Goal: Information Seeking & Learning: Learn about a topic

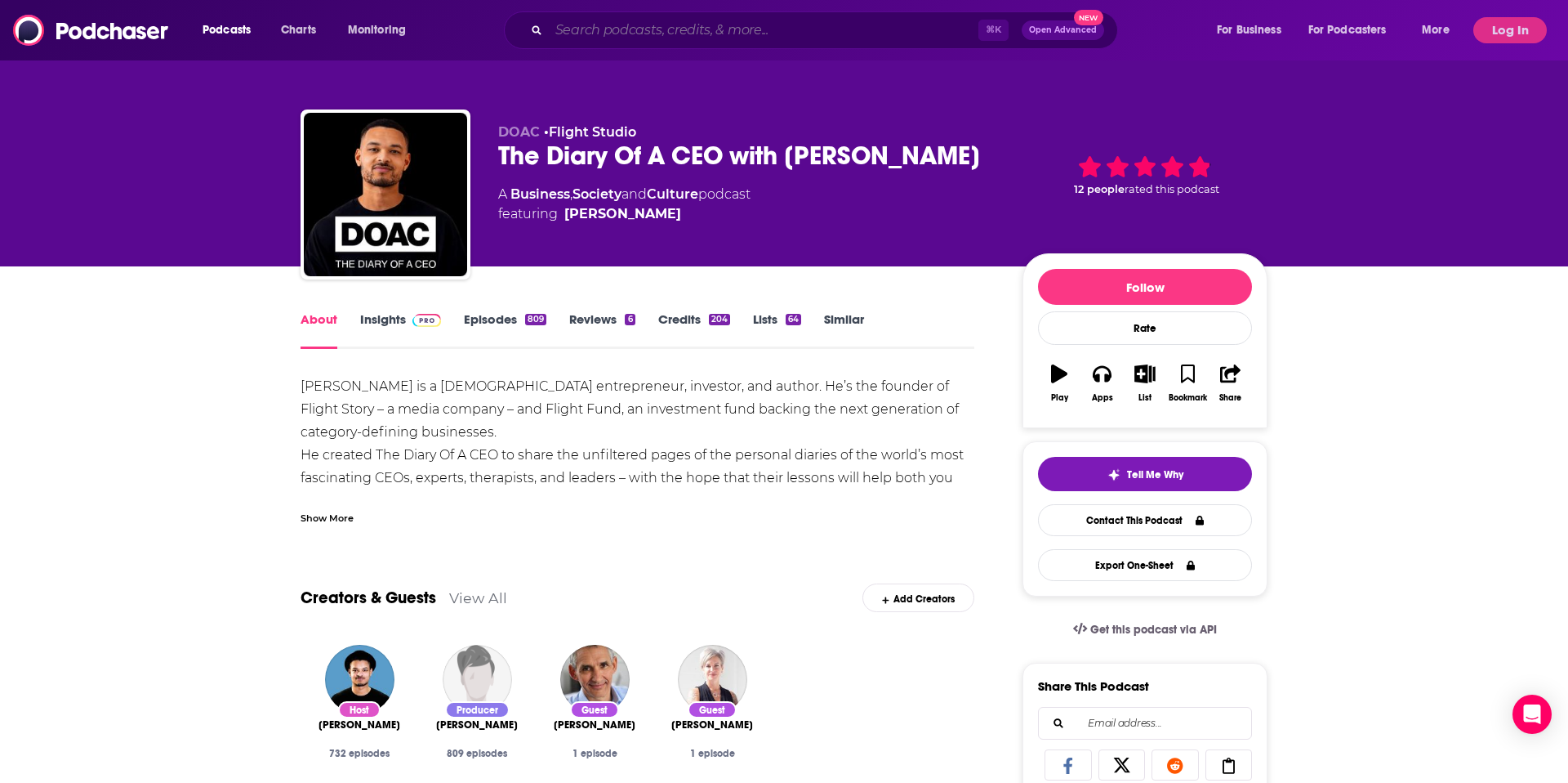
click at [676, 29] on input "Search podcasts, credits, & more..." at bounding box center [763, 30] width 429 height 26
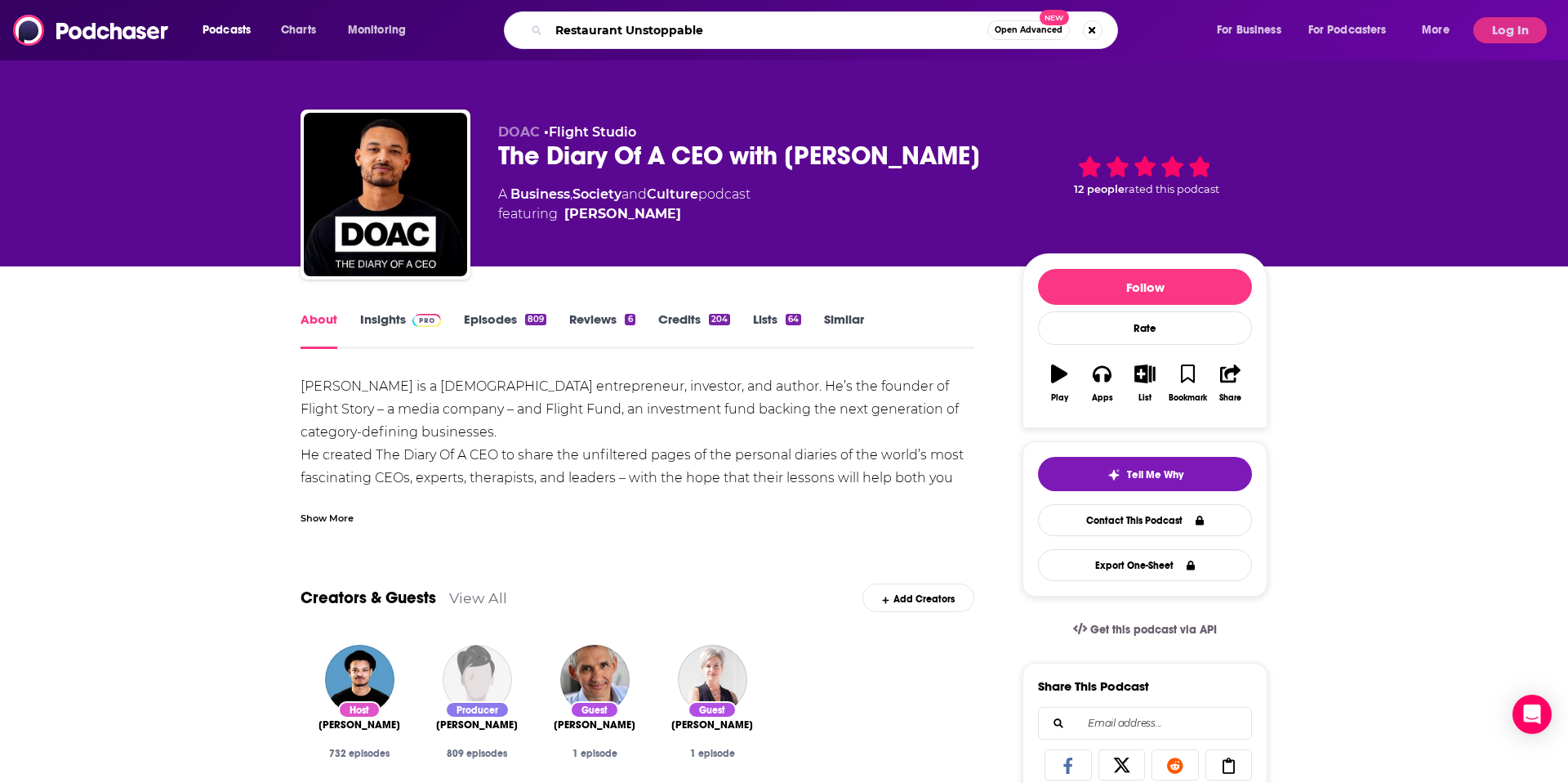
type input "Restaurant Unstoppable"
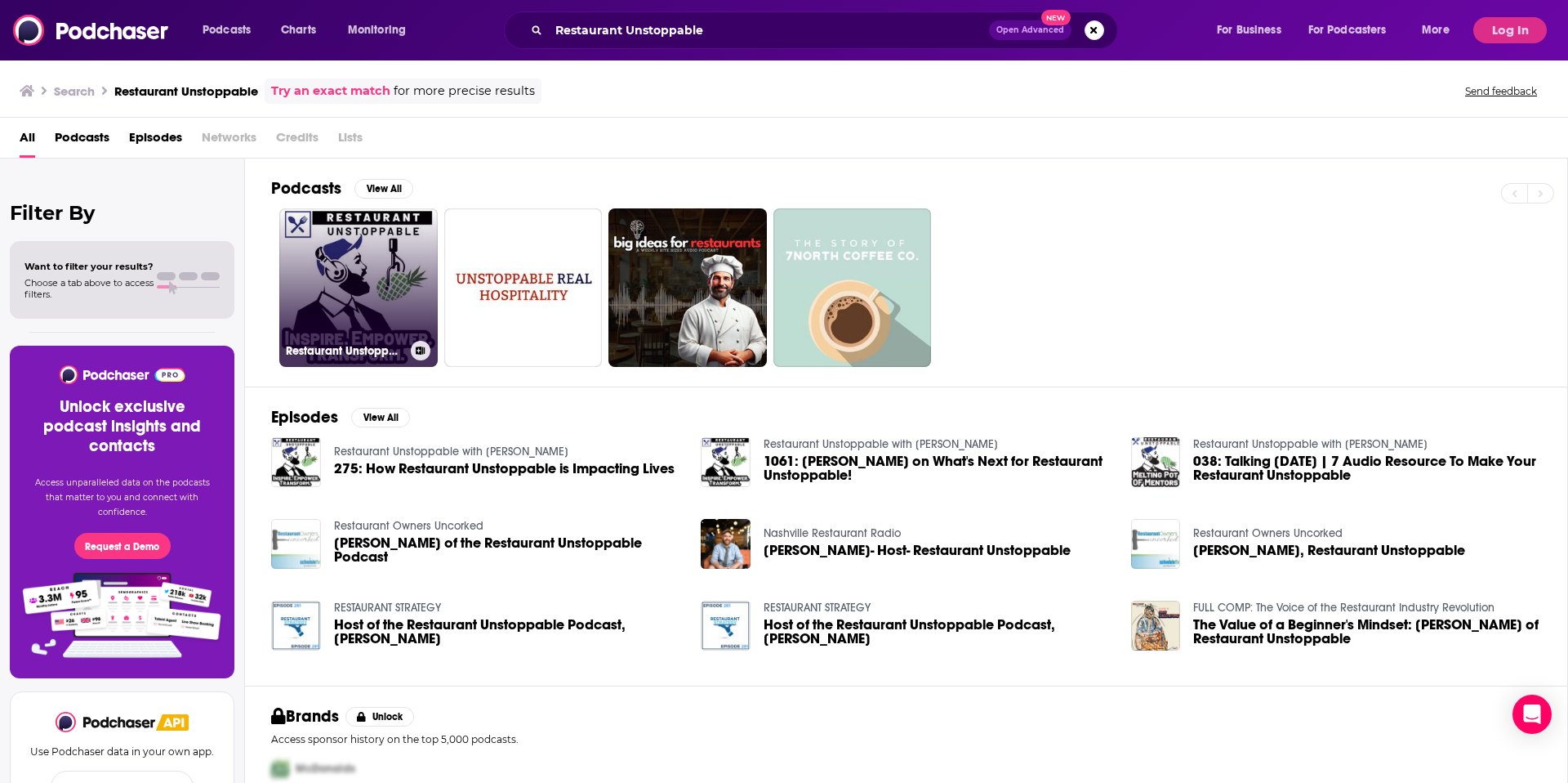
click at [358, 298] on link "Restaurant Unstoppable with [PERSON_NAME]" at bounding box center [359, 288] width 158 height 159
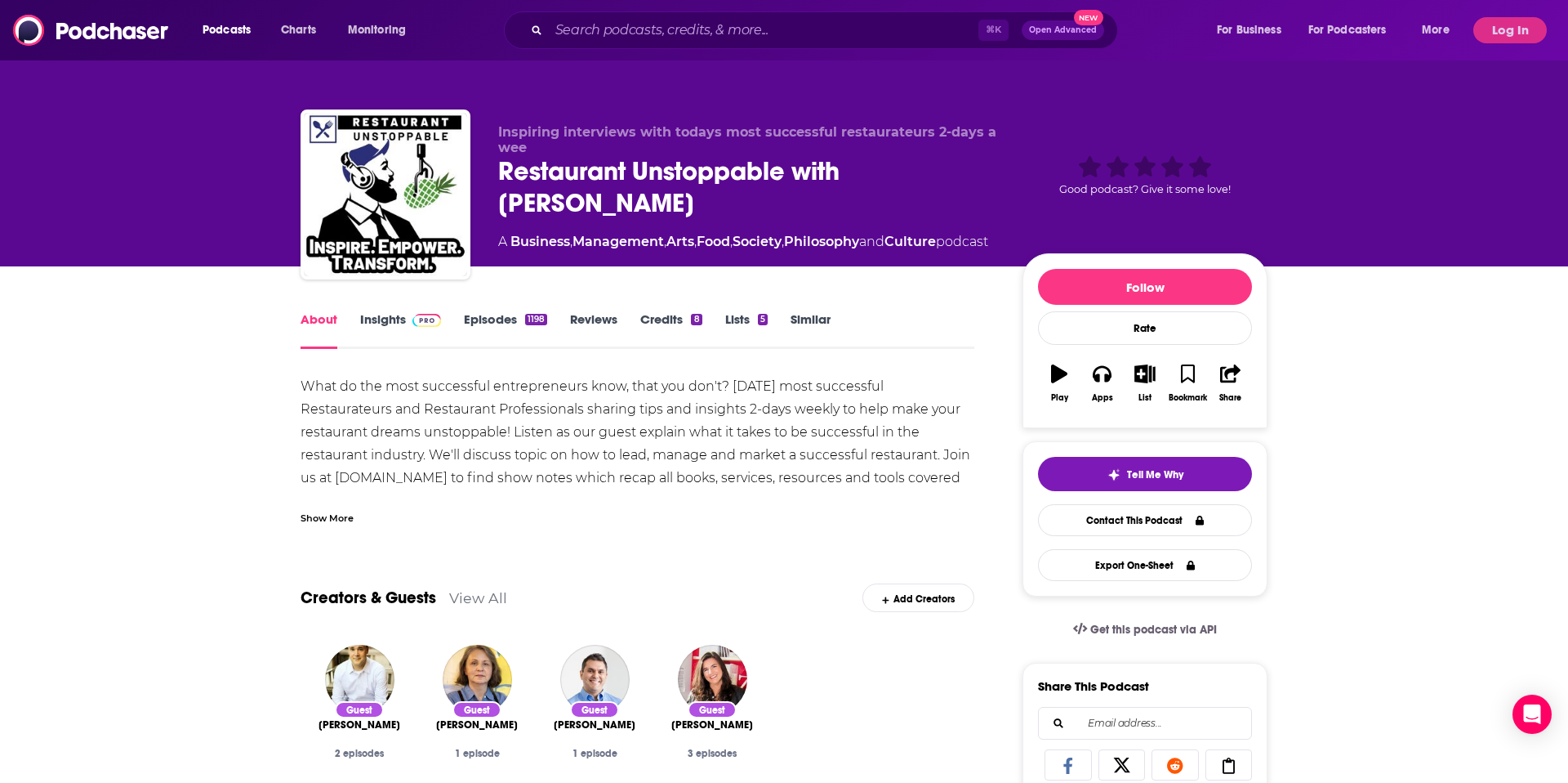
click at [380, 319] on link "Insights" at bounding box center [400, 330] width 81 height 37
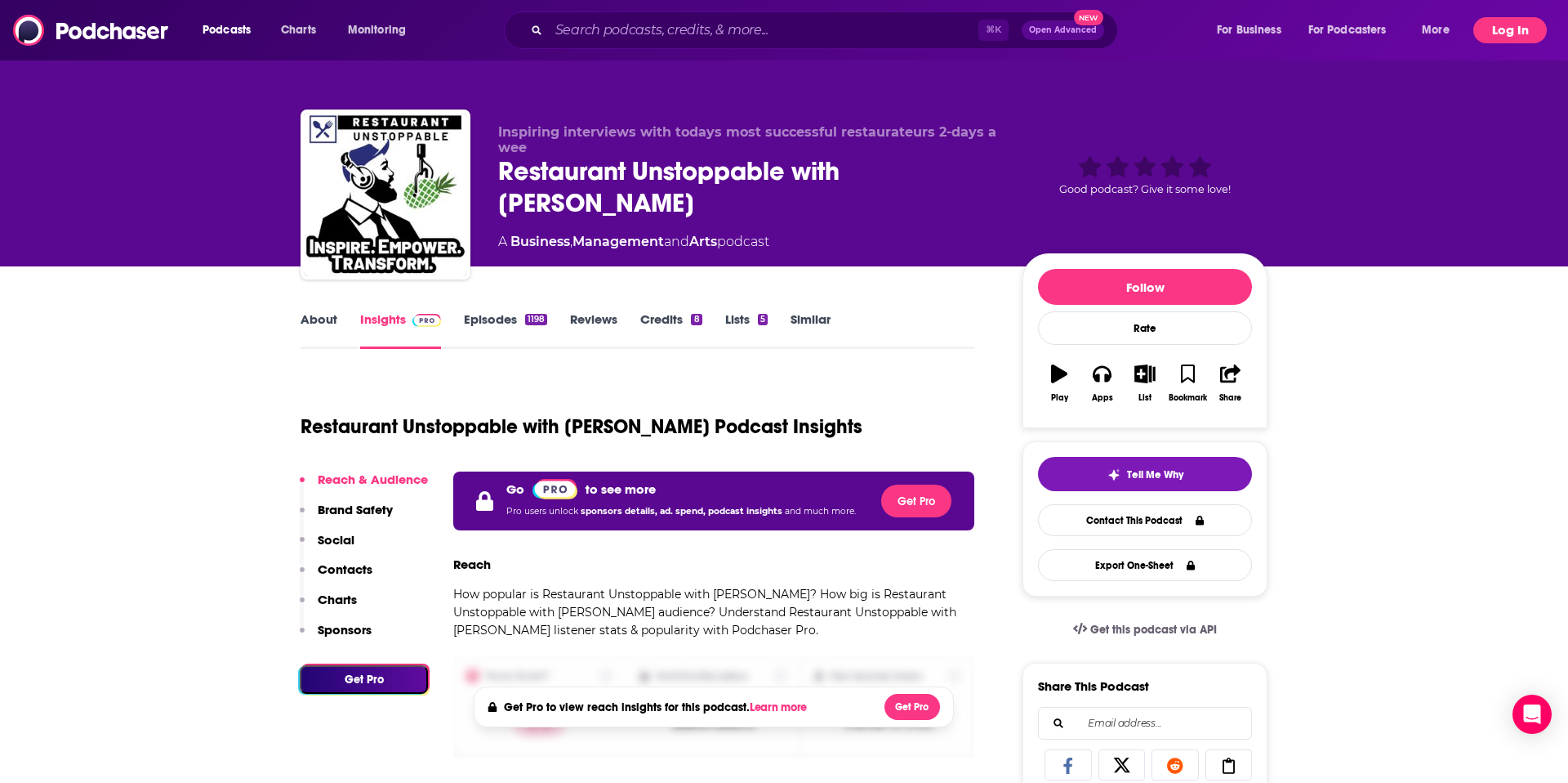
click at [1520, 32] on button "Log In" at bounding box center [1509, 30] width 73 height 26
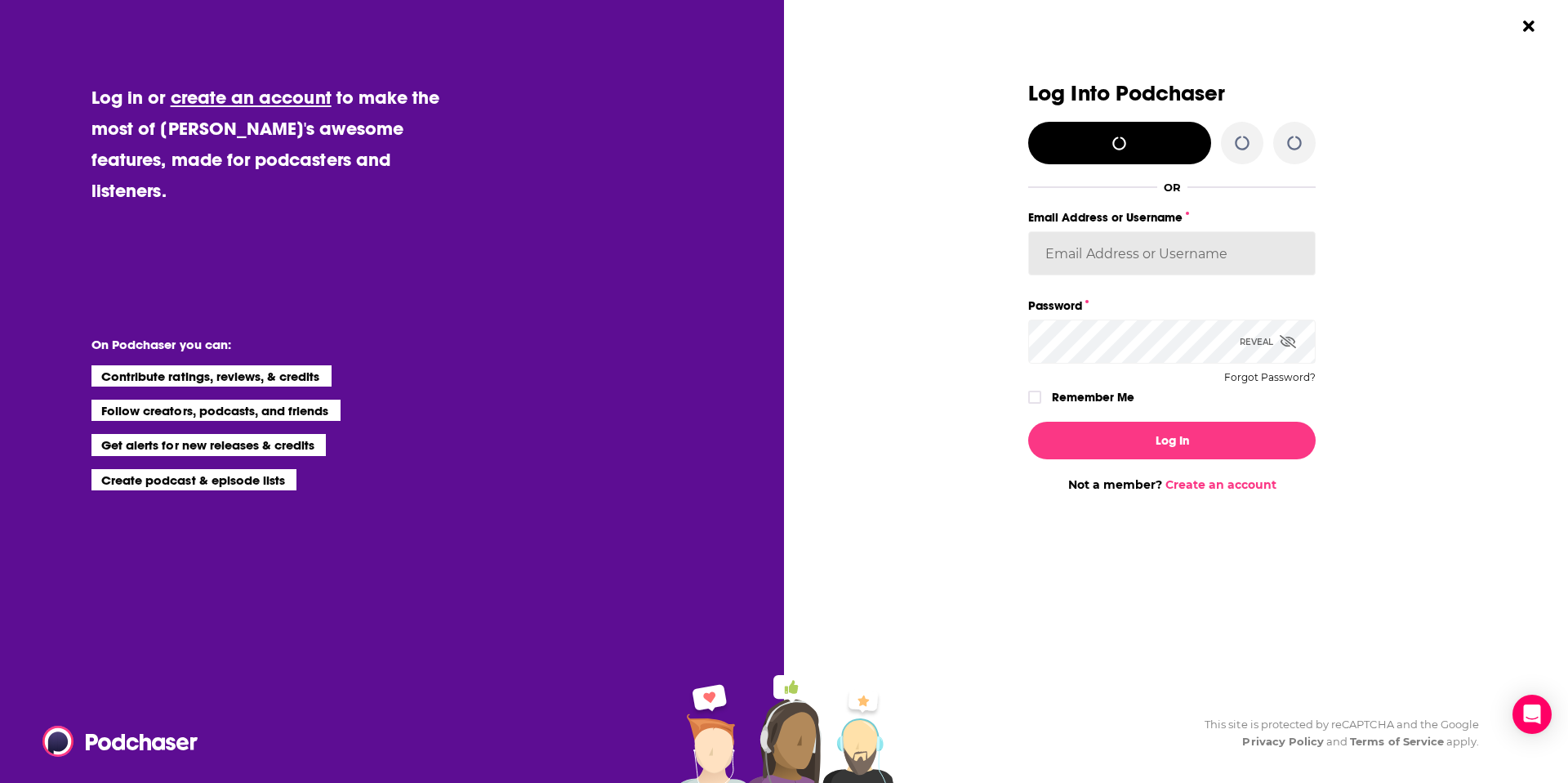
type input "Marketing09"
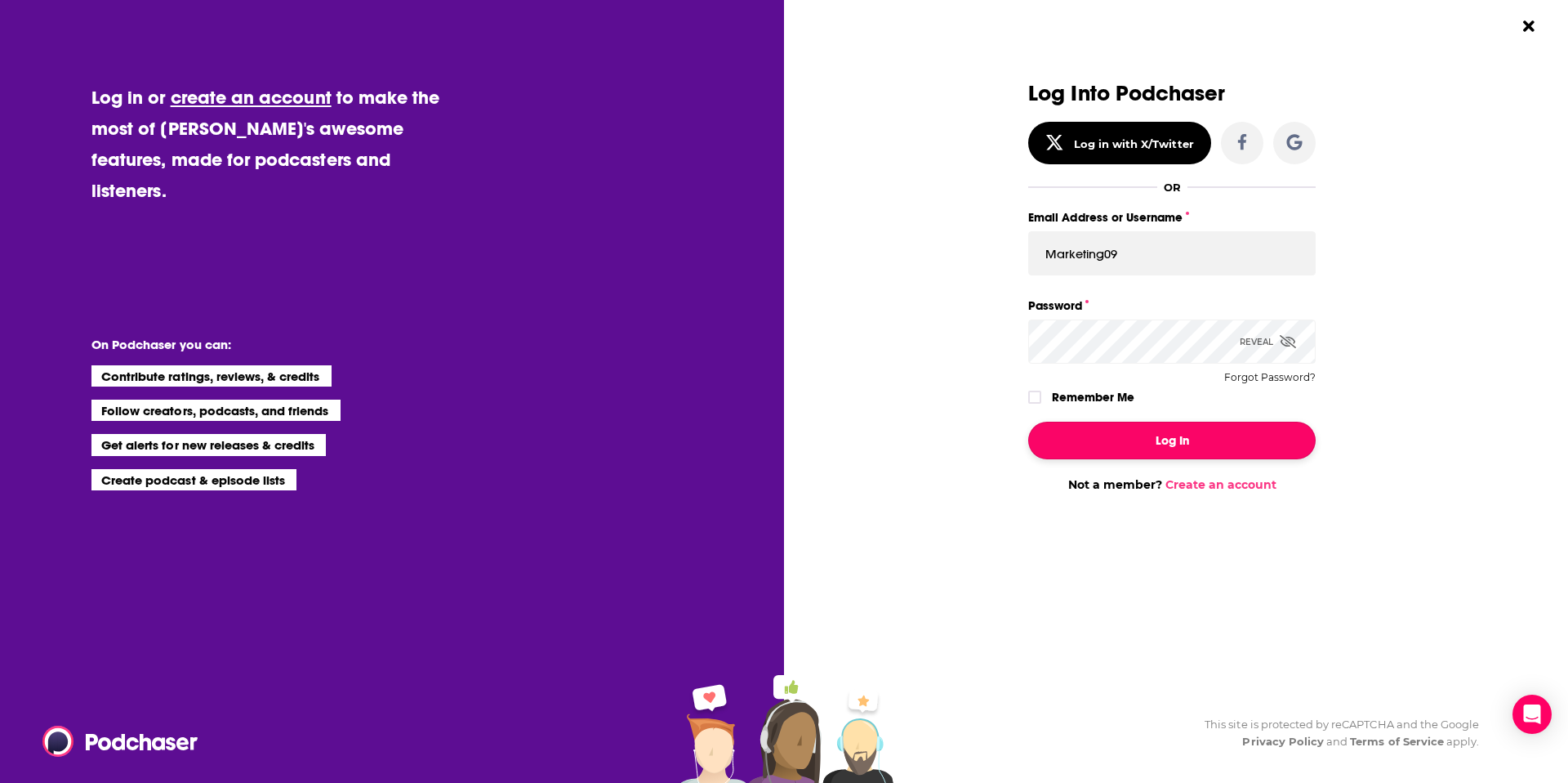
click at [1184, 438] on button "Log In" at bounding box center [1172, 440] width 288 height 37
